Goal: Find specific page/section: Find specific page/section

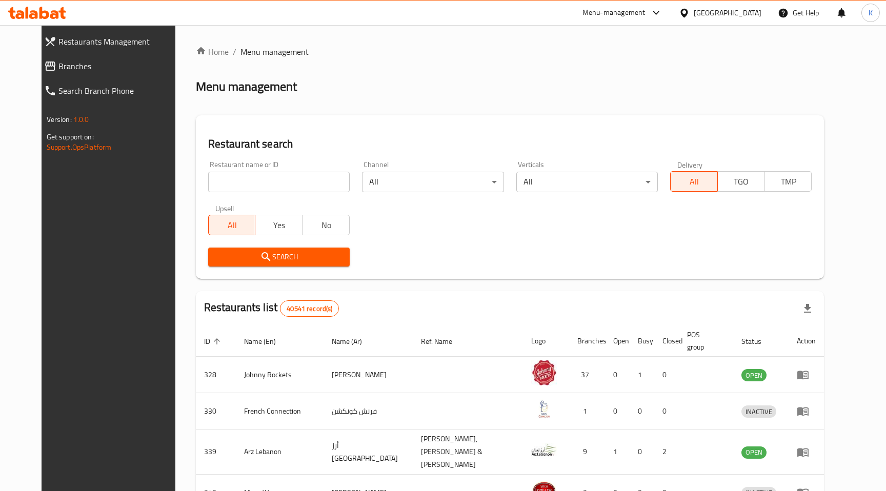
click at [230, 181] on input "search" at bounding box center [279, 182] width 142 height 21
type input "961"
click at [270, 253] on span "Search" at bounding box center [278, 257] width 125 height 13
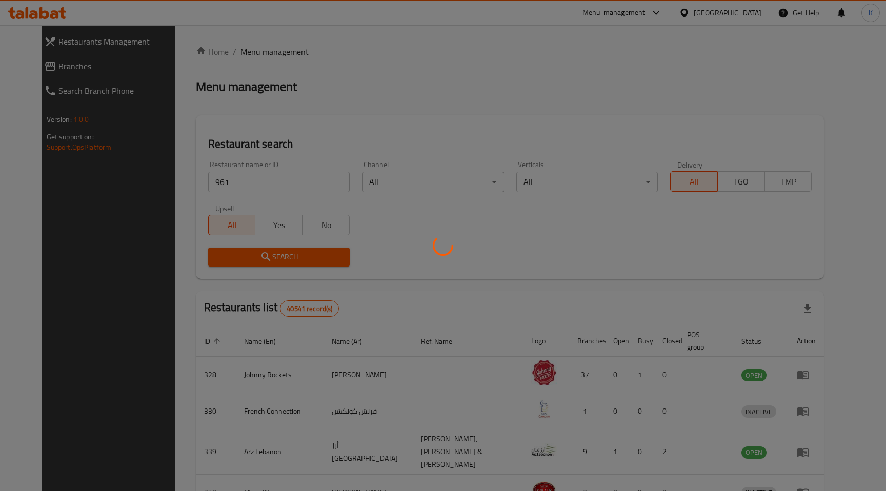
click at [270, 253] on div at bounding box center [443, 245] width 886 height 491
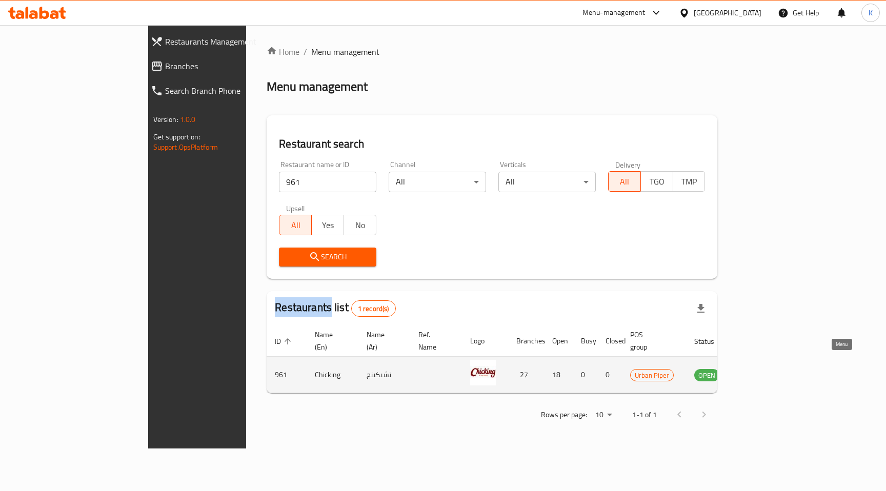
click at [761, 369] on icon "enhanced table" at bounding box center [754, 375] width 12 height 12
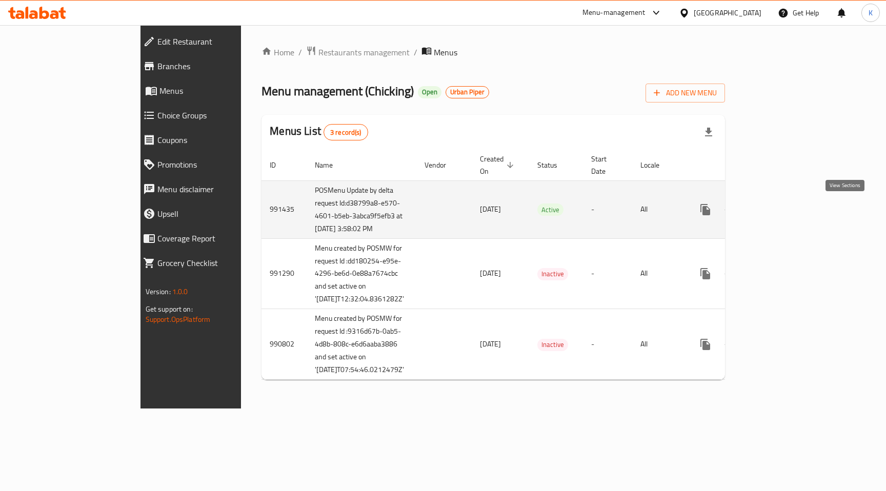
click at [786, 212] on icon "enhanced table" at bounding box center [779, 210] width 12 height 12
